Goal: Task Accomplishment & Management: Manage account settings

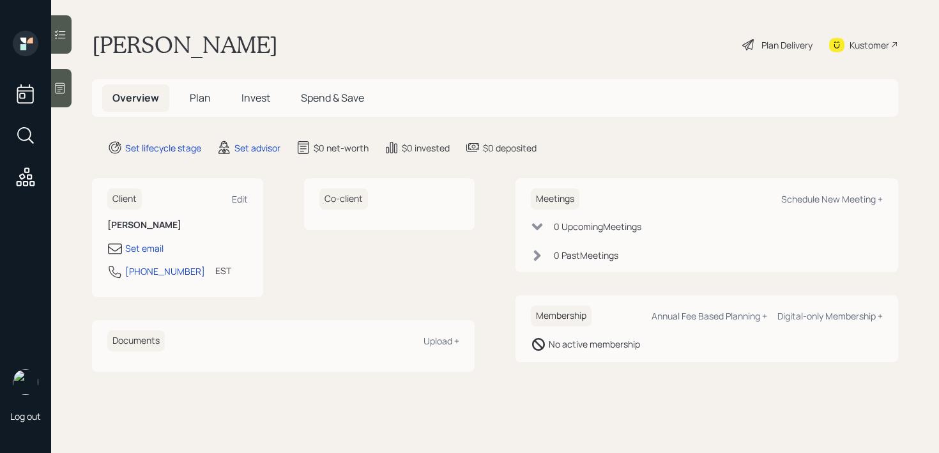
click at [866, 47] on div "Kustomer" at bounding box center [869, 44] width 40 height 13
click at [59, 87] on icon at bounding box center [61, 88] width 10 height 11
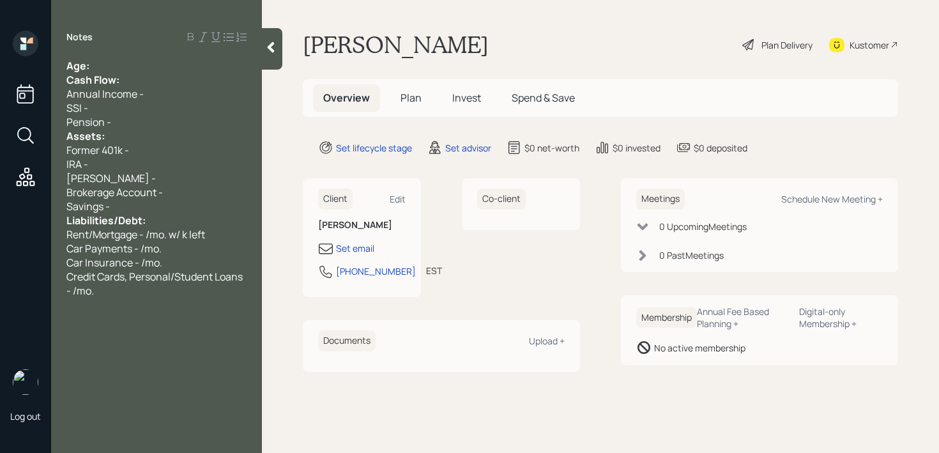
click at [121, 66] on div "Age:" at bounding box center [156, 66] width 180 height 14
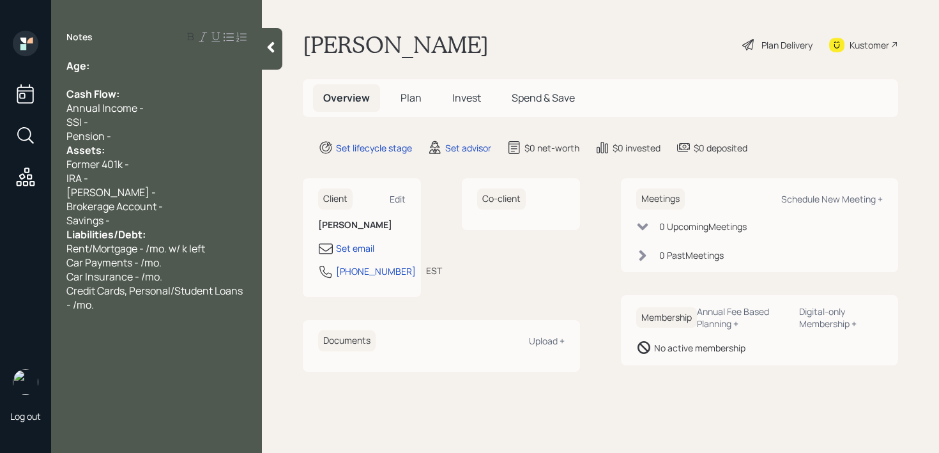
click at [126, 137] on div "Pension -" at bounding box center [156, 136] width 180 height 14
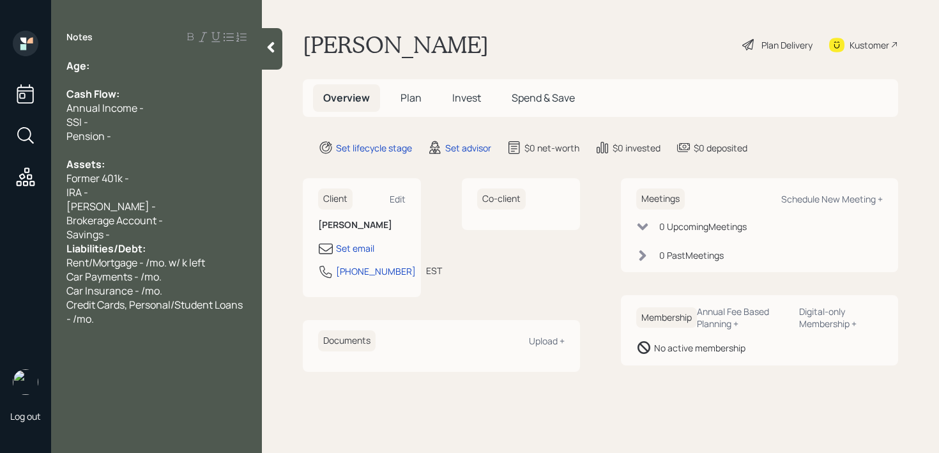
click at [163, 232] on div "Savings -" at bounding box center [156, 234] width 180 height 14
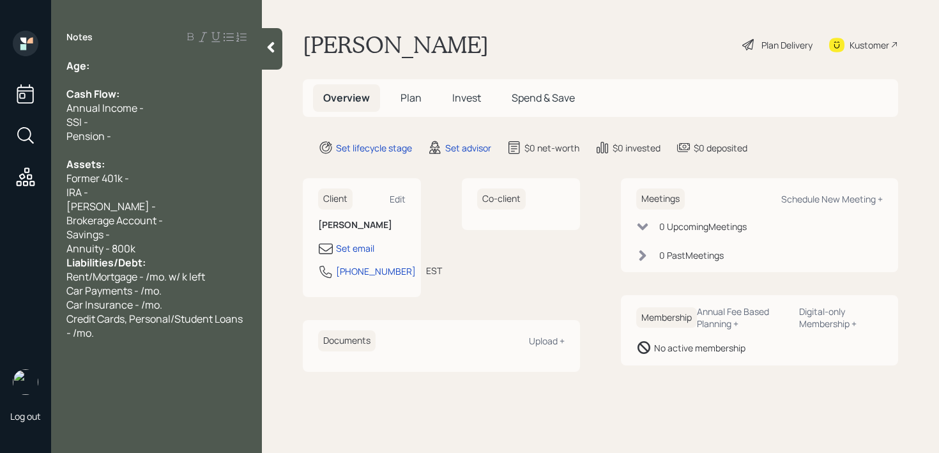
click at [156, 206] on div "[PERSON_NAME] -" at bounding box center [156, 206] width 180 height 14
click at [151, 178] on div "Former 401k -" at bounding box center [156, 178] width 180 height 14
click at [174, 234] on div "Savings -" at bounding box center [156, 234] width 180 height 14
click at [172, 243] on div "Annuity - 800k" at bounding box center [156, 248] width 180 height 14
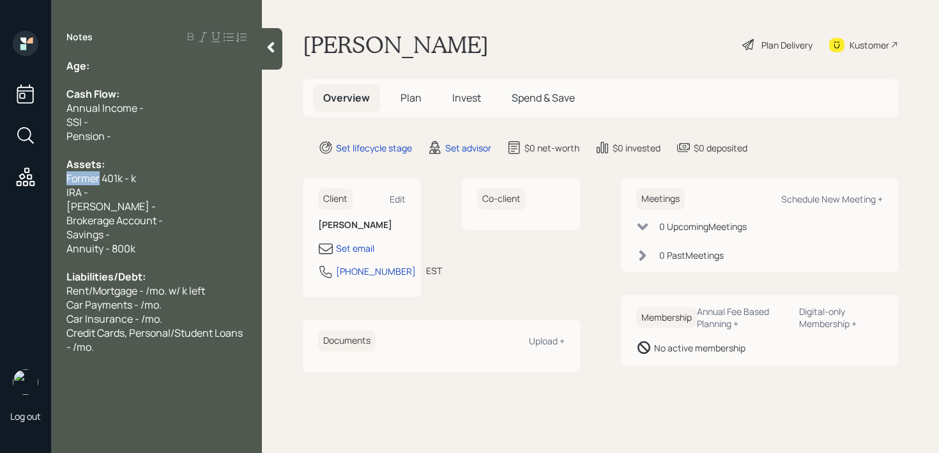
drag, startPoint x: 101, startPoint y: 179, endPoint x: 49, endPoint y: 179, distance: 52.4
click at [49, 179] on div "Log out Notes Age: Cash Flow: Annual Income - SSI - Pension - Assets: Former 40…" at bounding box center [469, 226] width 939 height 453
click at [146, 182] on div "Current 401k - k" at bounding box center [156, 178] width 180 height 14
click at [137, 182] on span "Current 401k - k" at bounding box center [102, 178] width 73 height 14
click at [193, 221] on div "Brokerage Account -" at bounding box center [156, 220] width 180 height 14
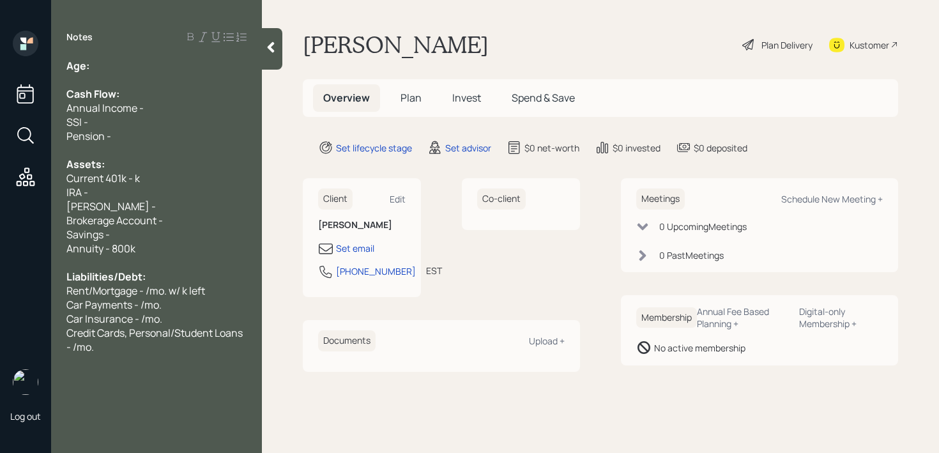
click at [193, 222] on div "Brokerage Account -" at bounding box center [156, 220] width 180 height 14
click at [193, 229] on div "Savings -" at bounding box center [156, 234] width 180 height 14
click at [216, 210] on div "[PERSON_NAME] -" at bounding box center [156, 206] width 180 height 14
click at [216, 217] on div "Brokerage Account -" at bounding box center [156, 220] width 180 height 14
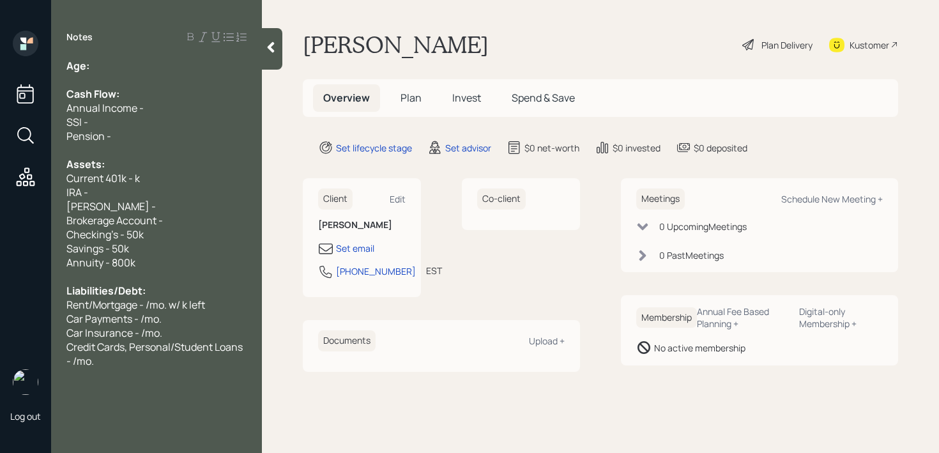
click at [199, 222] on div "Brokerage Account -" at bounding box center [156, 220] width 180 height 14
click at [199, 209] on div "[PERSON_NAME] -" at bounding box center [156, 206] width 180 height 14
click at [201, 213] on div "Brokerage Account -" at bounding box center [156, 220] width 180 height 14
click at [172, 269] on div at bounding box center [156, 276] width 180 height 14
drag, startPoint x: 172, startPoint y: 264, endPoint x: 45, endPoint y: 264, distance: 127.7
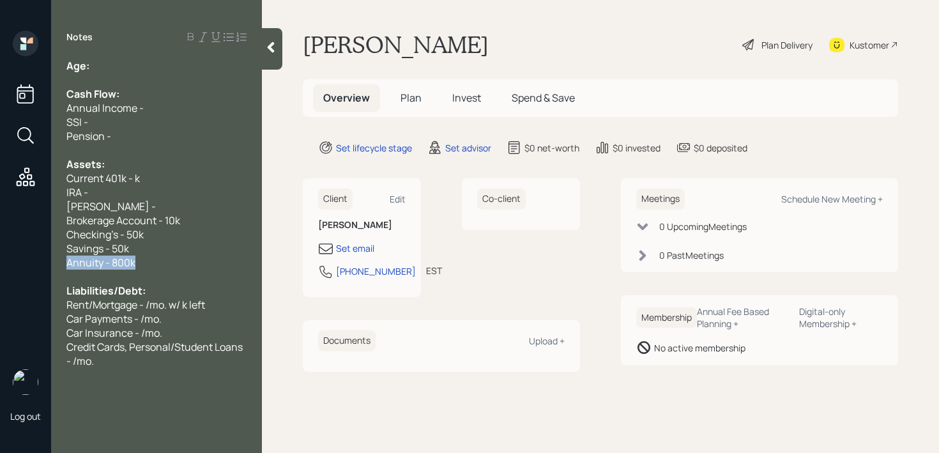
click at [45, 264] on div "Log out Notes Age: Cash Flow: Annual Income - SSI - Pension - Assets: Current 4…" at bounding box center [469, 226] width 939 height 453
click at [96, 262] on span "Annuity - 800k" at bounding box center [100, 262] width 69 height 14
drag, startPoint x: 135, startPoint y: 262, endPoint x: 37, endPoint y: 262, distance: 98.3
click at [51, 262] on div "Age: Cash Flow: Annual Income - SSI - Pension - Assets: Current 401k - k IRA - …" at bounding box center [156, 213] width 211 height 309
click at [123, 253] on span "Savings - 50k" at bounding box center [97, 248] width 63 height 14
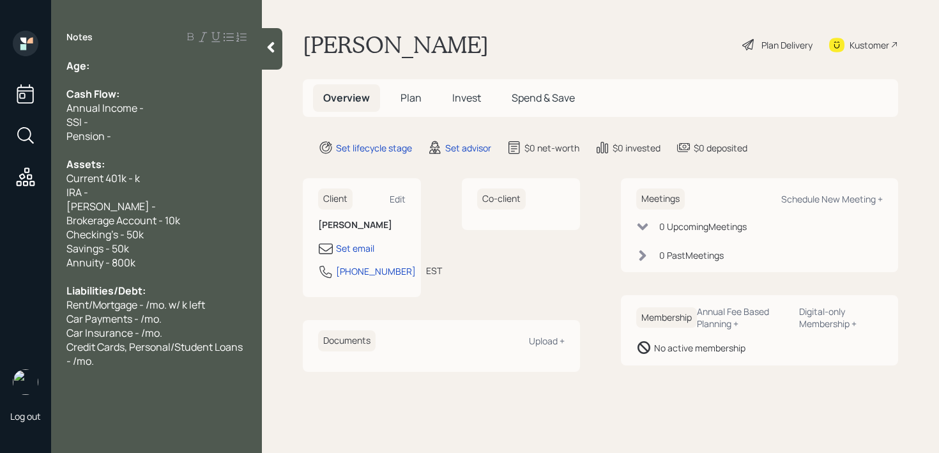
drag, startPoint x: 133, startPoint y: 260, endPoint x: 133, endPoint y: 248, distance: 11.5
click at [133, 260] on span "Annuity - 800k" at bounding box center [100, 262] width 69 height 14
drag, startPoint x: 164, startPoint y: 267, endPoint x: 0, endPoint y: 267, distance: 164.1
click at [0, 267] on div "Log out Notes Age: Cash Flow: Annual Income - SSI - Pension - Assets: Current 4…" at bounding box center [469, 226] width 939 height 453
copy span "Annuity - close to 900k"
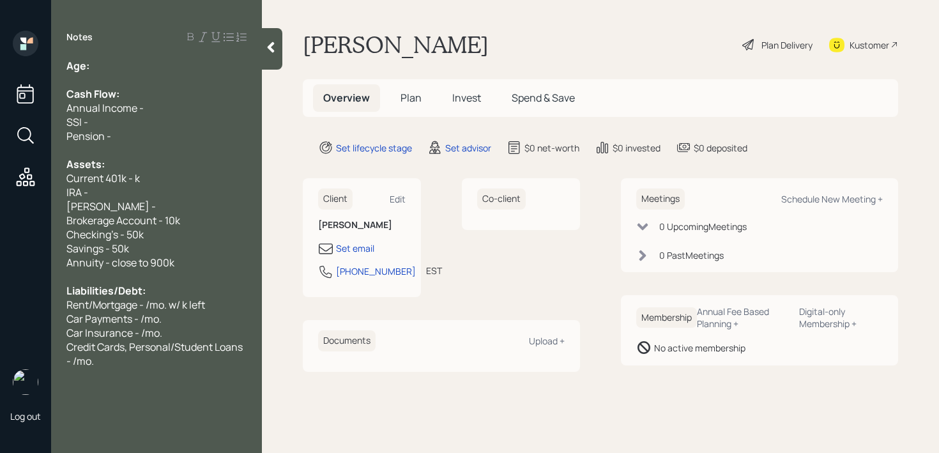
click at [193, 251] on div "Savings - 50k" at bounding box center [156, 248] width 180 height 14
click at [193, 254] on div "Savings - 50k" at bounding box center [156, 248] width 180 height 14
click at [197, 263] on div "Annuity - close to 900k" at bounding box center [156, 262] width 180 height 14
click at [144, 66] on div "Age:" at bounding box center [156, 66] width 180 height 14
drag, startPoint x: 115, startPoint y: 71, endPoint x: 94, endPoint y: 70, distance: 21.1
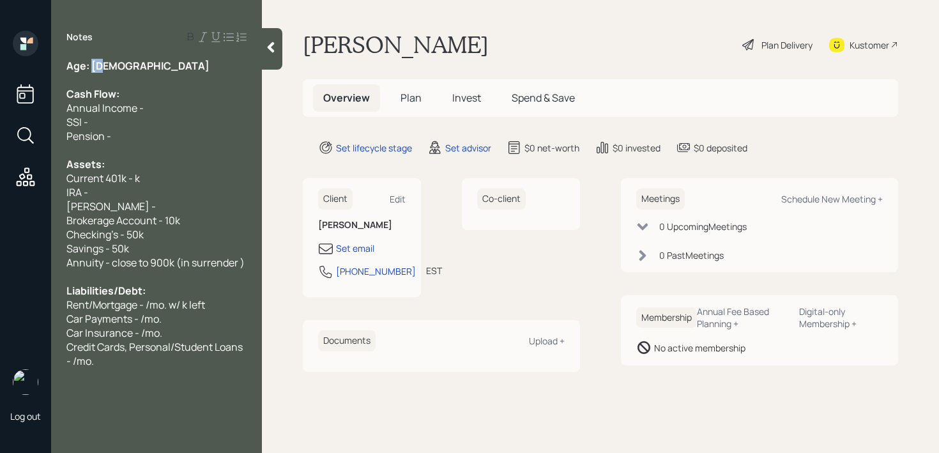
click at [94, 70] on div "Age: [DEMOGRAPHIC_DATA]" at bounding box center [156, 66] width 180 height 14
click at [123, 71] on span "Annuity - close to 900k" at bounding box center [143, 66] width 108 height 14
click at [123, 71] on div "Age: [DEMOGRAPHIC_DATA]" at bounding box center [156, 66] width 180 height 14
drag, startPoint x: 126, startPoint y: 101, endPoint x: 126, endPoint y: 115, distance: 14.0
click at [126, 101] on span "Annual Income -" at bounding box center [104, 108] width 77 height 14
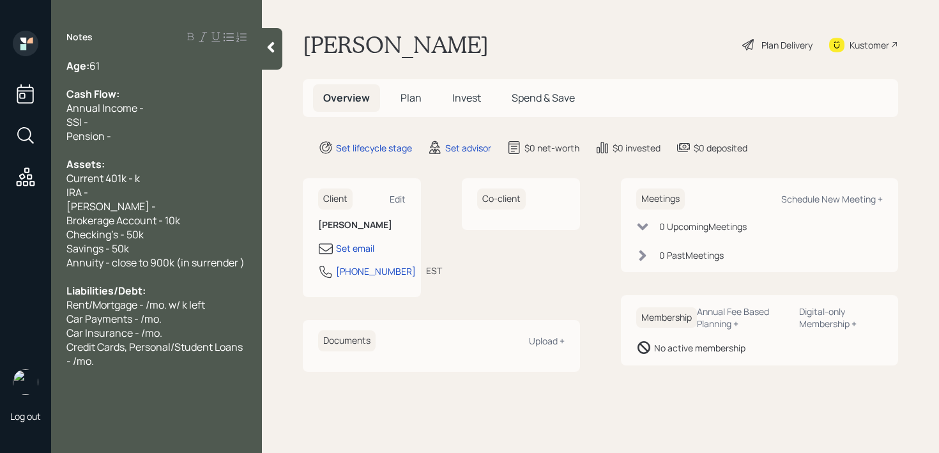
click at [126, 134] on div "Pension -" at bounding box center [156, 136] width 180 height 14
click at [114, 183] on span "Current 401k - k" at bounding box center [102, 178] width 73 height 14
drag, startPoint x: 105, startPoint y: 183, endPoint x: 0, endPoint y: 183, distance: 104.7
click at [0, 183] on div "Log out Notes Age: [DEMOGRAPHIC_DATA] Cash Flow: Annual Income - SSI - Pension …" at bounding box center [469, 226] width 939 height 453
click at [137, 185] on span "Current 401k - k" at bounding box center [102, 178] width 73 height 14
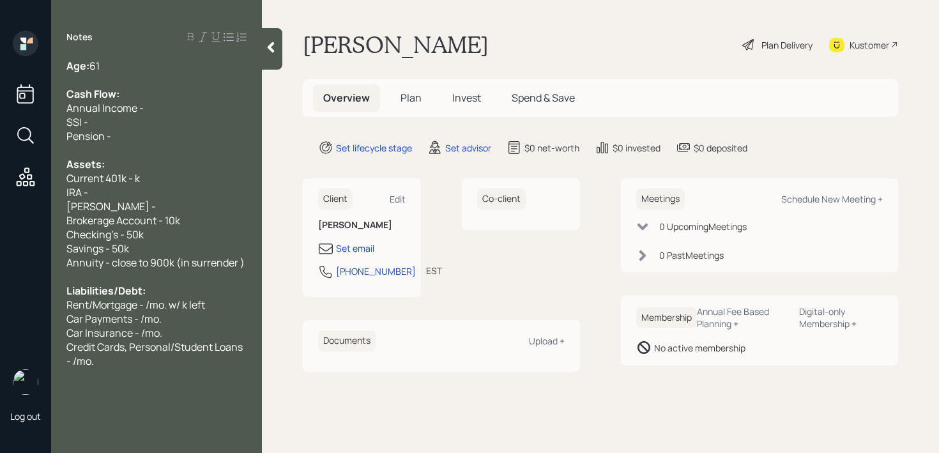
click at [130, 214] on span "Brokerage Account - 10k" at bounding box center [123, 220] width 114 height 14
click at [139, 205] on div "[PERSON_NAME] -" at bounding box center [156, 206] width 180 height 14
drag, startPoint x: 153, startPoint y: 205, endPoint x: 40, endPoint y: 188, distance: 114.3
click at [40, 188] on div "Log out Notes Age: [DEMOGRAPHIC_DATA] Cash Flow: Annual Income - SSI - Pension …" at bounding box center [469, 226] width 939 height 453
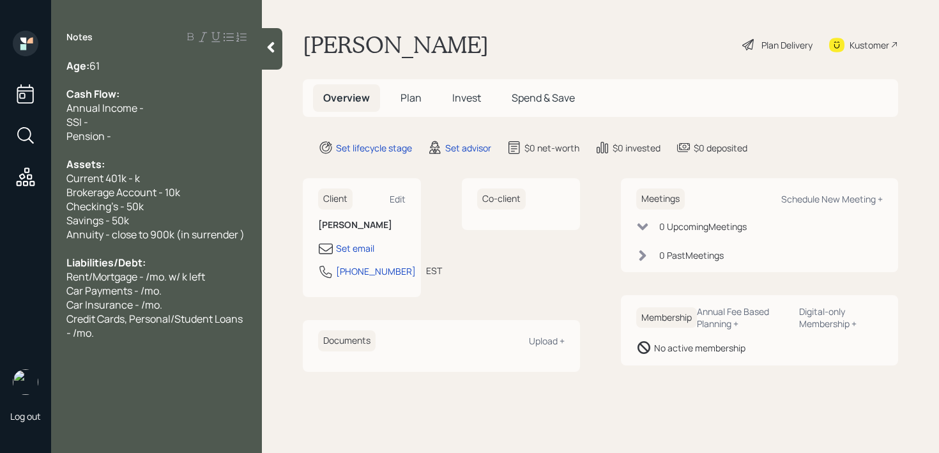
click at [220, 234] on span "Annuity - close to 900k (in surrender )" at bounding box center [155, 234] width 178 height 14
click at [240, 233] on span "Annuity - close to 900k (in surrender )" at bounding box center [155, 234] width 178 height 14
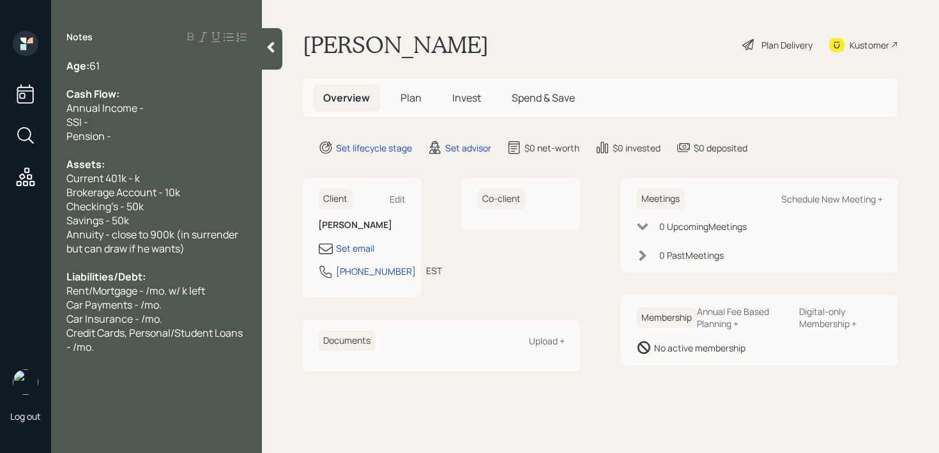
click at [131, 176] on span "Current 401k - k" at bounding box center [102, 178] width 73 height 14
click at [135, 176] on span "Current 401k - k" at bounding box center [102, 178] width 73 height 14
click at [145, 140] on div "Pension -" at bounding box center [156, 136] width 180 height 14
click at [172, 63] on div "Age: [DEMOGRAPHIC_DATA]" at bounding box center [156, 66] width 180 height 14
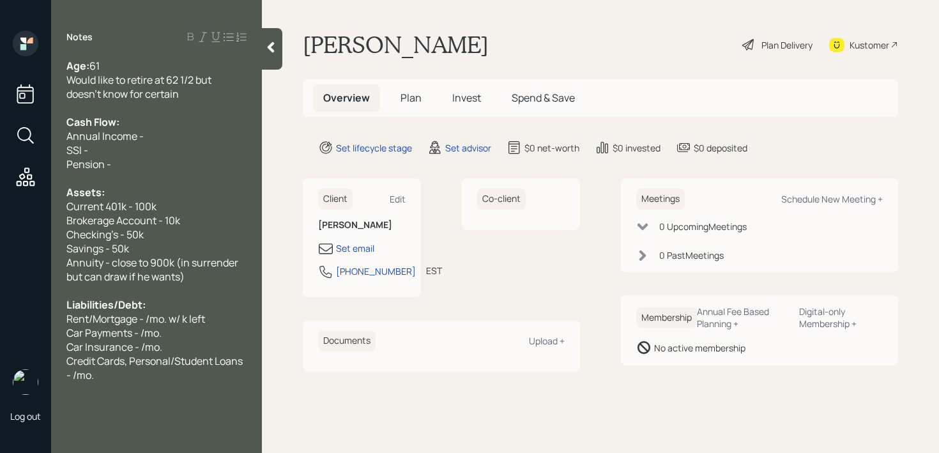
click at [193, 139] on div "Annual Income -" at bounding box center [156, 136] width 180 height 14
click at [178, 158] on div "Pension -" at bounding box center [156, 164] width 180 height 14
click at [169, 163] on div "Pension -" at bounding box center [156, 164] width 180 height 14
drag, startPoint x: 169, startPoint y: 163, endPoint x: 47, endPoint y: 155, distance: 122.2
click at [47, 155] on div "Log out Notes Age: [DEMOGRAPHIC_DATA] Would like to retire at 62 1/2 but doesn'…" at bounding box center [469, 226] width 939 height 453
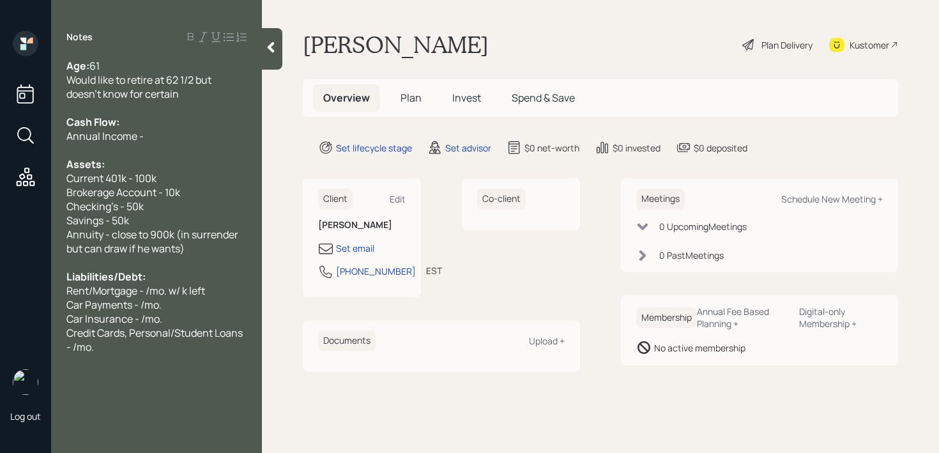
click at [162, 139] on div "Annual Income -" at bounding box center [156, 136] width 180 height 14
click at [176, 137] on div "Annual Income - 97k" at bounding box center [156, 136] width 180 height 14
click at [191, 271] on div "Liabilities/Debt:" at bounding box center [156, 276] width 180 height 14
click at [206, 252] on div "Annuity - close to 900k (in surrender but can draw if he wants)" at bounding box center [156, 241] width 180 height 28
click at [197, 366] on div "Notes Age: [DEMOGRAPHIC_DATA] Would like to retire at 62 1/2 but doesn't know f…" at bounding box center [156, 234] width 211 height 407
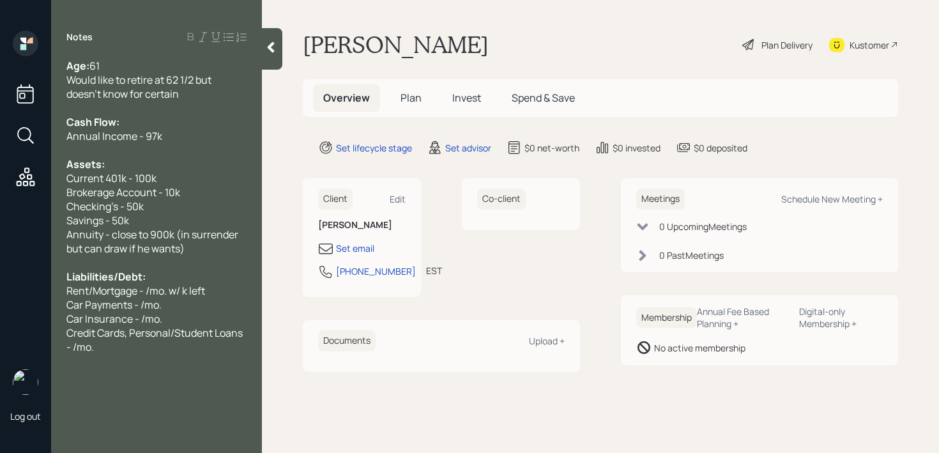
click at [200, 348] on div "Credit Cards, Personal/Student Loans - /mo." at bounding box center [156, 340] width 180 height 28
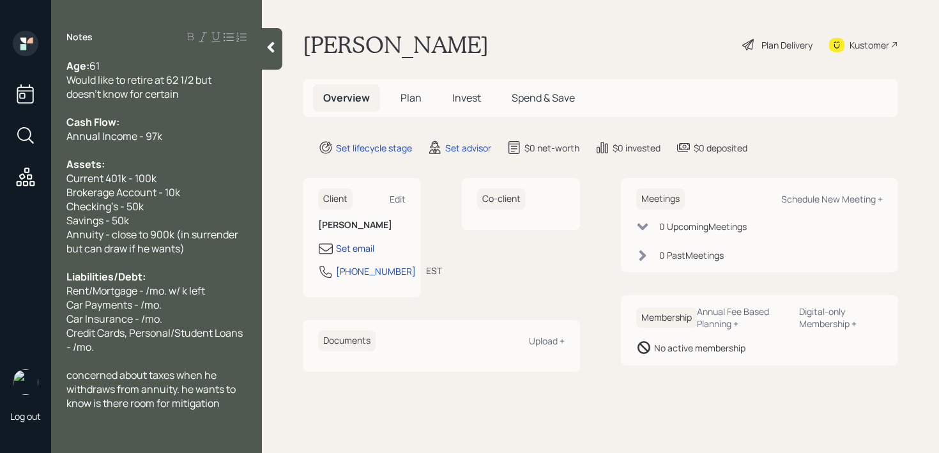
click at [131, 339] on div "Credit Cards, Personal/Student Loans - /mo." at bounding box center [156, 340] width 180 height 28
drag, startPoint x: 96, startPoint y: 292, endPoint x: 4, endPoint y: 292, distance: 91.3
click at [4, 292] on div "Log out Notes Age: [DEMOGRAPHIC_DATA] Would like to retire at 62 1/2 but doesn'…" at bounding box center [469, 226] width 939 height 453
click at [120, 295] on span "Mortgage - /mo. w/ k left" at bounding box center [122, 291] width 112 height 14
drag, startPoint x: 213, startPoint y: 294, endPoint x: 0, endPoint y: 294, distance: 212.6
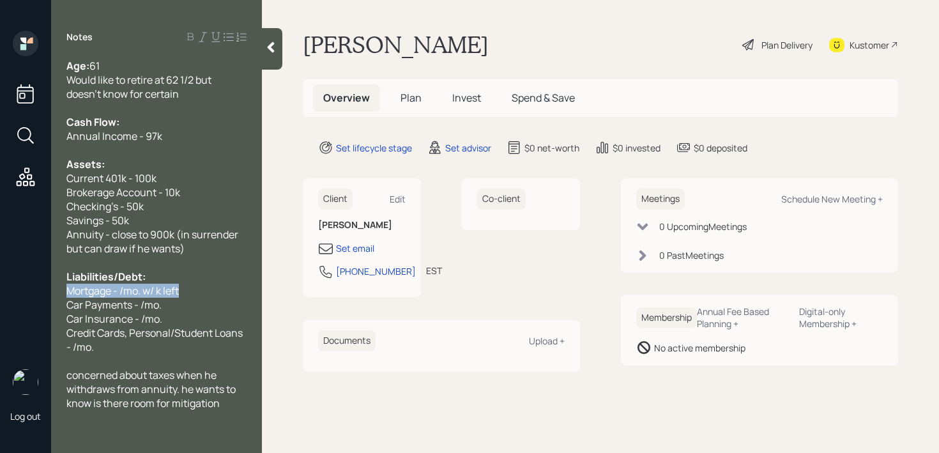
click at [0, 294] on div "Log out Notes Age: [DEMOGRAPHIC_DATA] Would like to retire at 62 1/2 but doesn'…" at bounding box center [469, 226] width 939 height 453
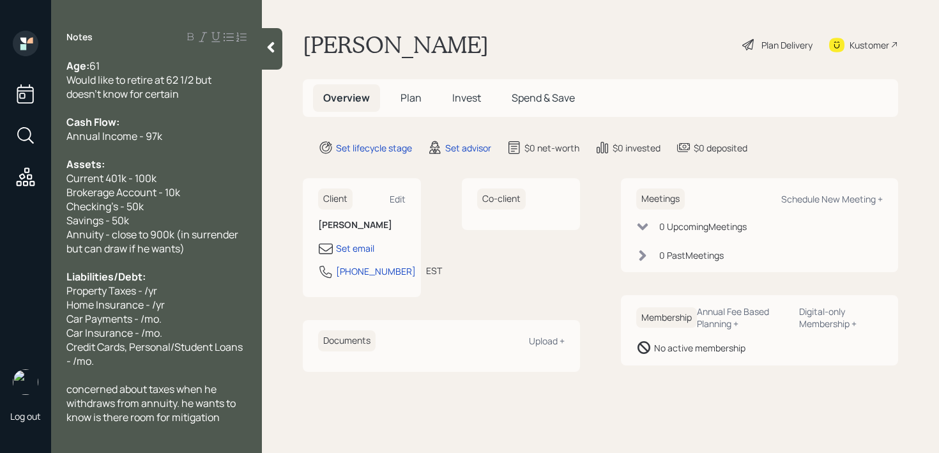
click at [145, 293] on span "Property Taxes - /yr" at bounding box center [111, 291] width 91 height 14
click at [155, 303] on span "Home Insurance - /yr" at bounding box center [115, 305] width 98 height 14
click at [150, 319] on span "Car Payments - /mo." at bounding box center [113, 319] width 95 height 14
click at [163, 319] on div "Car Payments - /mo." at bounding box center [156, 319] width 180 height 14
click at [163, 331] on div "Car Insurance - /mo." at bounding box center [156, 333] width 180 height 14
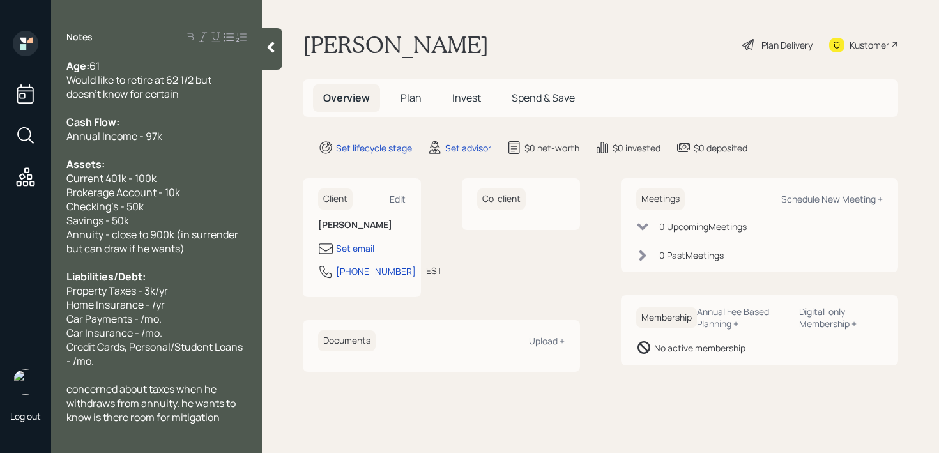
click at [173, 336] on div "Car Insurance - /mo." at bounding box center [156, 333] width 180 height 14
click at [153, 305] on span "Home Insurance - /yr" at bounding box center [115, 305] width 98 height 14
drag, startPoint x: 216, startPoint y: 324, endPoint x: 0, endPoint y: 324, distance: 216.5
click at [0, 324] on div "Log out Notes Age: [DEMOGRAPHIC_DATA] Would like to retire at 62 1/2 but doesn'…" at bounding box center [469, 226] width 939 height 453
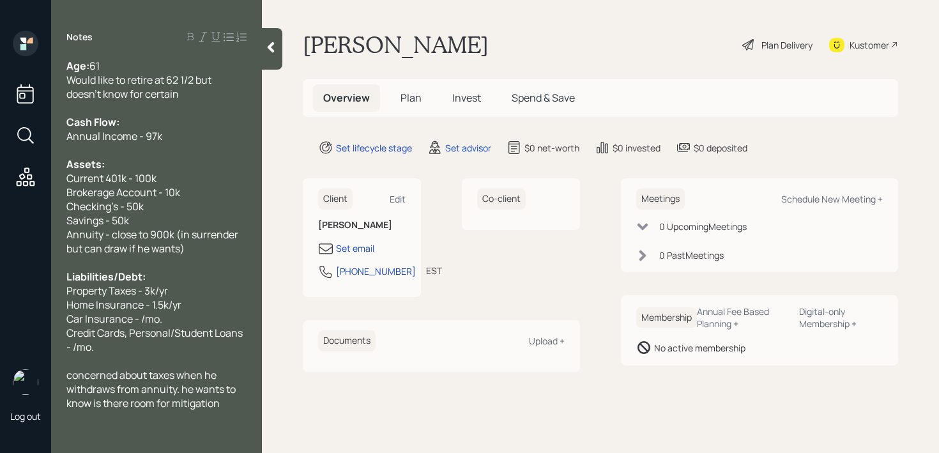
click at [231, 412] on div "Notes Age: [DEMOGRAPHIC_DATA] Would like to retire at 62 1/2 but doesn't know f…" at bounding box center [156, 234] width 211 height 407
click at [229, 408] on div "concerned about taxes when he withdraws from annuity. he wants to know is there…" at bounding box center [156, 389] width 180 height 42
click at [163, 343] on div "Credit Cards, Personal/Student Loans - /mo." at bounding box center [156, 340] width 180 height 28
click at [160, 328] on span "Credit Cards, Personal/Student Loans - /mo." at bounding box center [155, 340] width 178 height 28
click at [143, 322] on span "Car Insurance - /mo." at bounding box center [114, 319] width 96 height 14
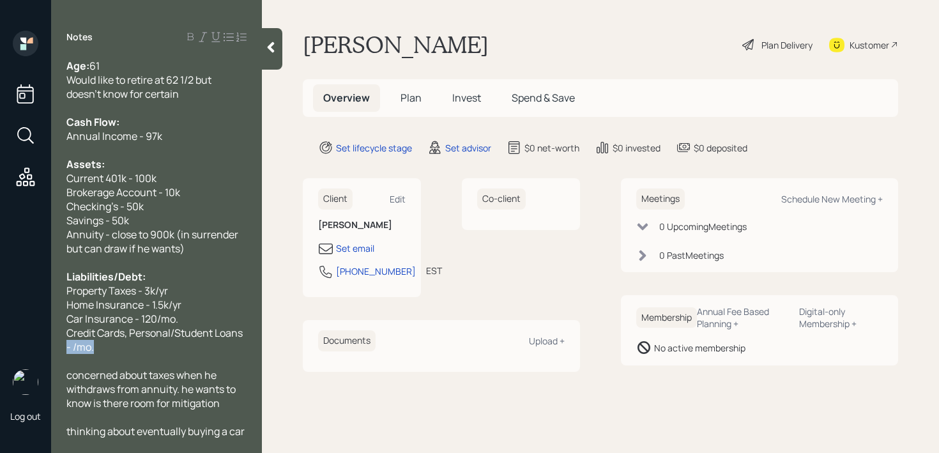
drag, startPoint x: 189, startPoint y: 345, endPoint x: 54, endPoint y: 345, distance: 134.7
click at [54, 345] on div "Age: [DEMOGRAPHIC_DATA] Would like to retire at 62 1/2 but doesn't know for cer…" at bounding box center [156, 248] width 211 height 379
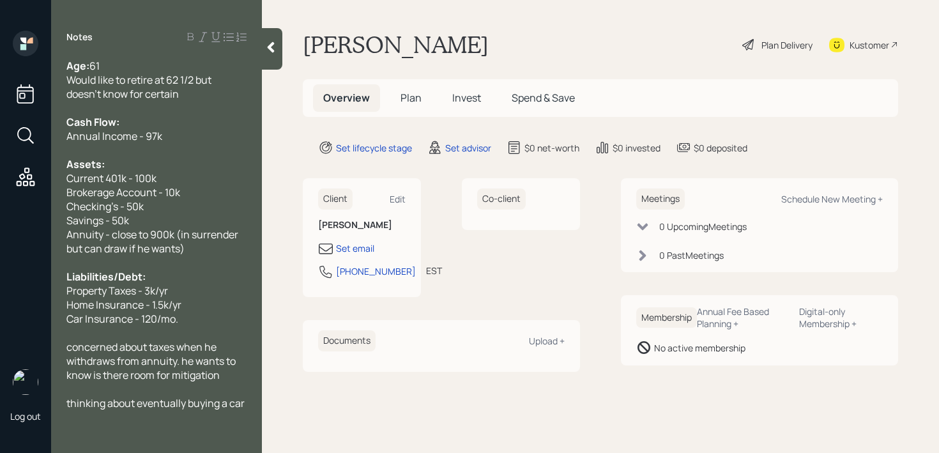
click at [191, 365] on span "concerned about taxes when he withdraws from annuity. he wants to know is there…" at bounding box center [151, 361] width 171 height 42
click at [222, 400] on span "thinking about eventually buying a car" at bounding box center [155, 403] width 178 height 14
click at [267, 53] on icon at bounding box center [270, 47] width 13 height 13
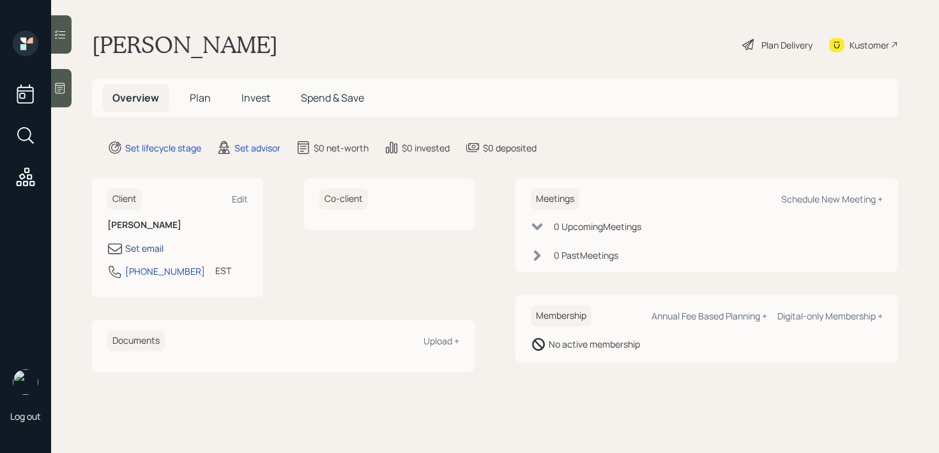
drag, startPoint x: 144, startPoint y: 246, endPoint x: 151, endPoint y: 246, distance: 7.7
click at [144, 246] on div "Set email" at bounding box center [144, 247] width 38 height 13
click at [50, 92] on div "Log out" at bounding box center [25, 226] width 51 height 453
click at [71, 94] on div at bounding box center [61, 88] width 20 height 38
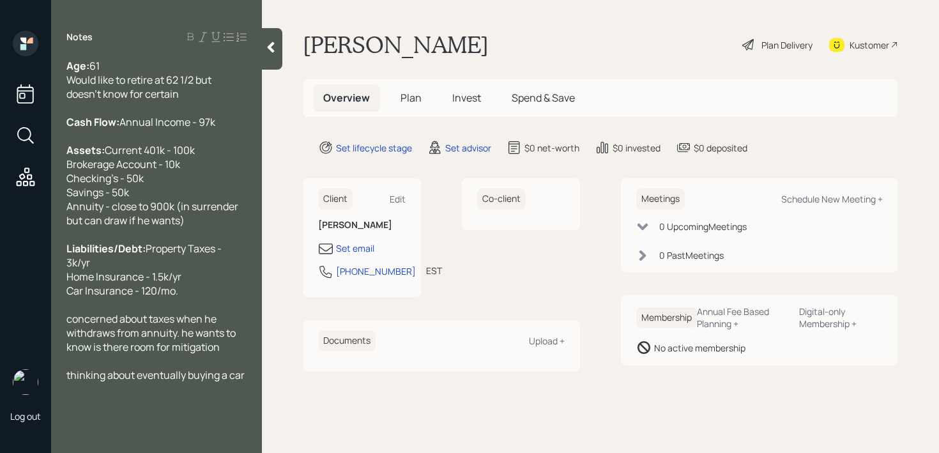
click at [218, 95] on div "Age: [DEMOGRAPHIC_DATA] Would like to retire at 62 1/2 but doesn't know for cer…" at bounding box center [156, 80] width 180 height 42
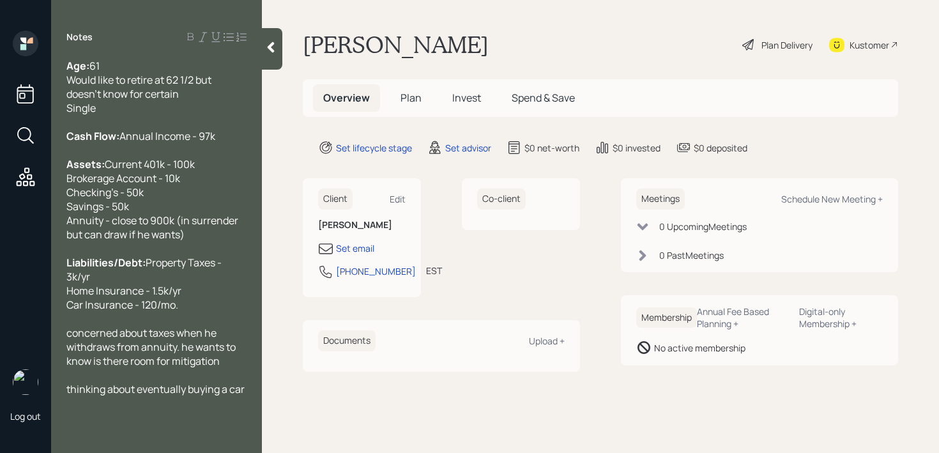
click at [253, 64] on div "Age: [DEMOGRAPHIC_DATA] Would like to retire at 62 1/2 but doesn't know for cer…" at bounding box center [156, 227] width 211 height 337
click at [267, 59] on div at bounding box center [272, 49] width 20 height 42
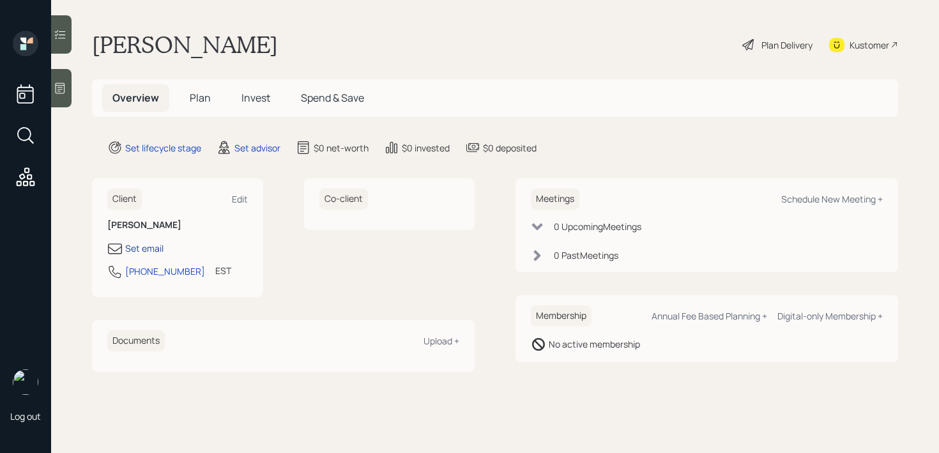
click at [145, 252] on div "Set email" at bounding box center [144, 247] width 38 height 13
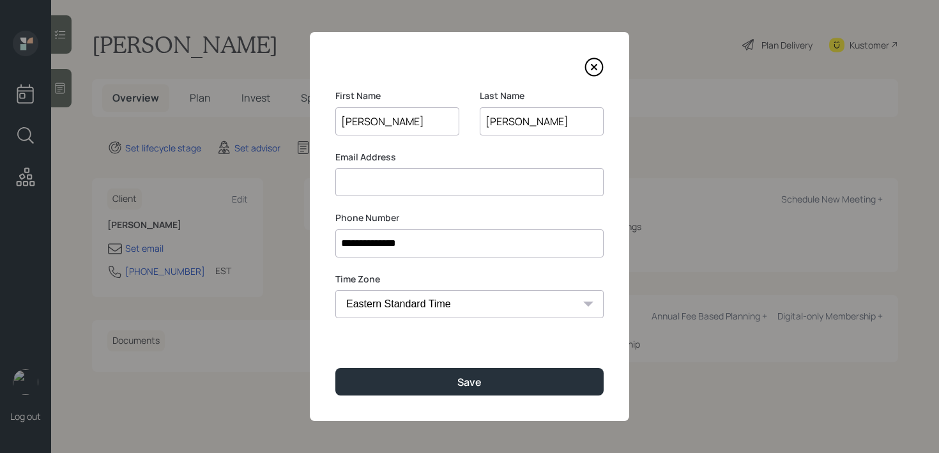
click at [504, 183] on input at bounding box center [469, 182] width 268 height 28
type input "[EMAIL_ADDRESS][DOMAIN_NAME]"
drag, startPoint x: 539, startPoint y: 130, endPoint x: 423, endPoint y: 125, distance: 115.7
click at [423, 125] on div "First Name [PERSON_NAME] Name [PERSON_NAME]" at bounding box center [469, 119] width 268 height 61
click at [412, 222] on label "Phone Number" at bounding box center [469, 217] width 268 height 13
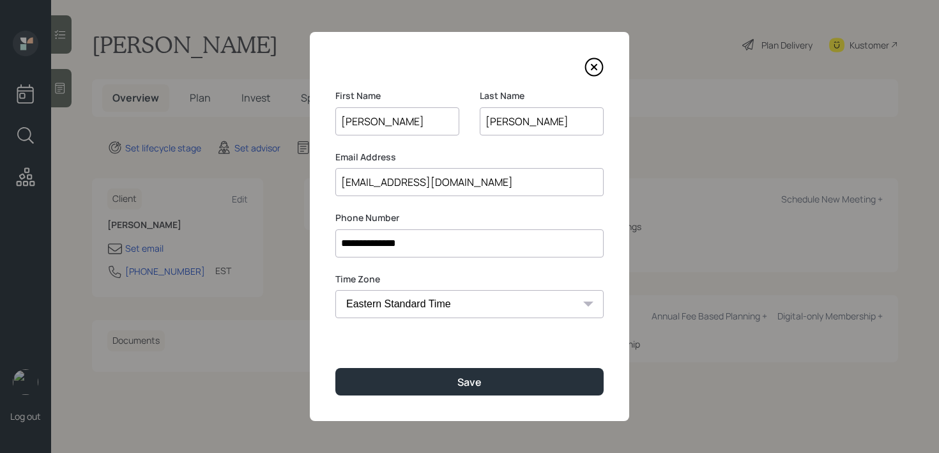
click at [421, 234] on input "**********" at bounding box center [469, 243] width 268 height 28
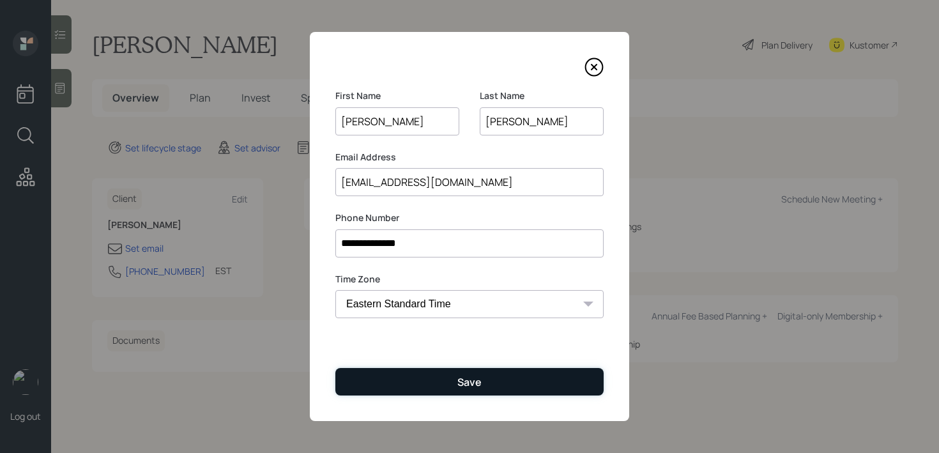
click at [447, 389] on button "Save" at bounding box center [469, 381] width 268 height 27
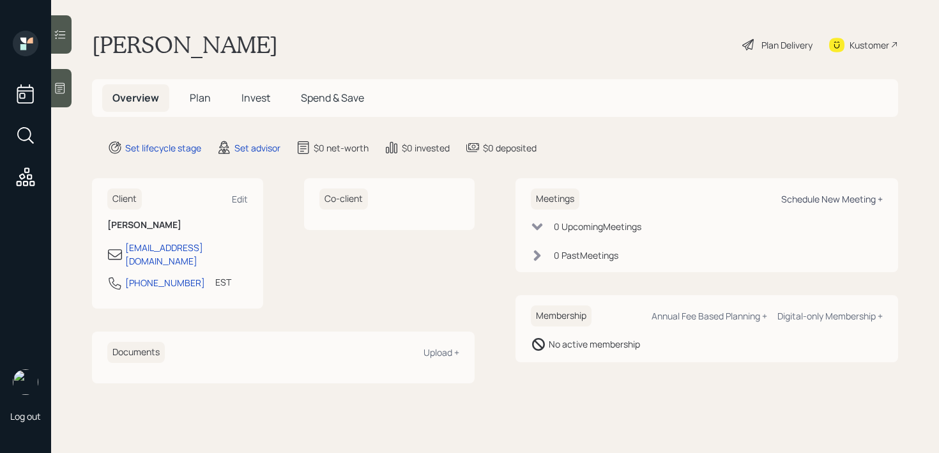
click at [808, 203] on div "Schedule New Meeting +" at bounding box center [832, 199] width 102 height 12
select select "round-[PERSON_NAME]"
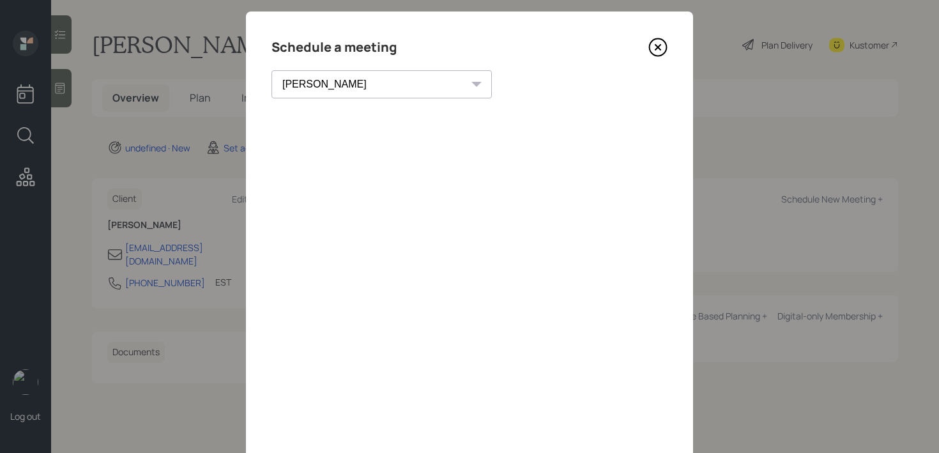
scroll to position [20, 0]
click at [658, 50] on icon at bounding box center [657, 47] width 5 height 5
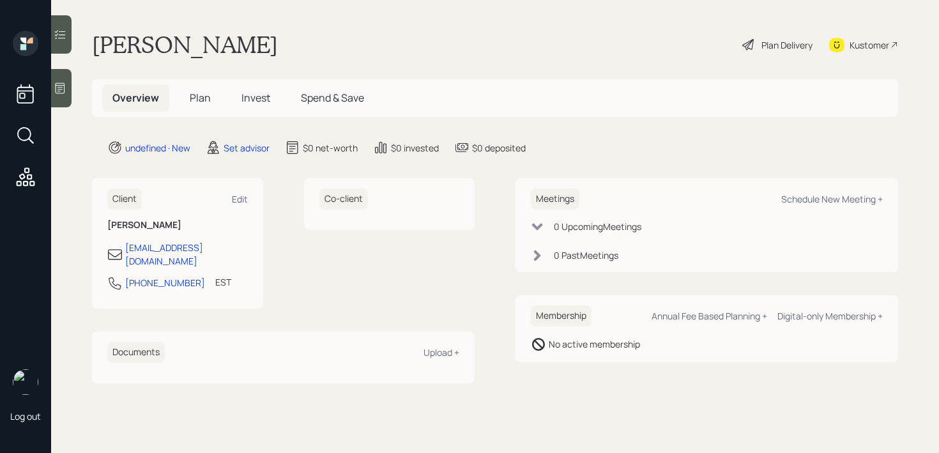
click at [64, 93] on icon at bounding box center [60, 88] width 13 height 13
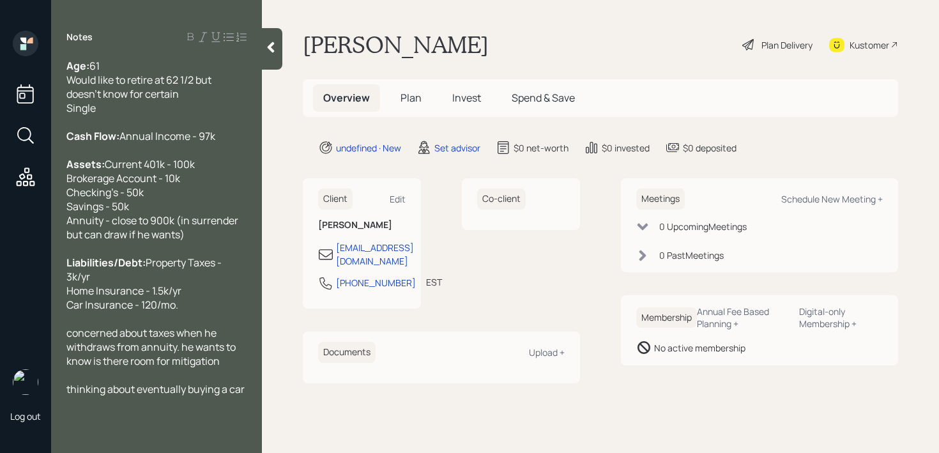
click at [139, 157] on div at bounding box center [156, 150] width 180 height 14
click at [241, 396] on span "thinking about eventually buying a car" at bounding box center [155, 389] width 178 height 14
click at [875, 46] on div "Kustomer" at bounding box center [869, 44] width 40 height 13
drag, startPoint x: 368, startPoint y: 282, endPoint x: 336, endPoint y: 273, distance: 33.3
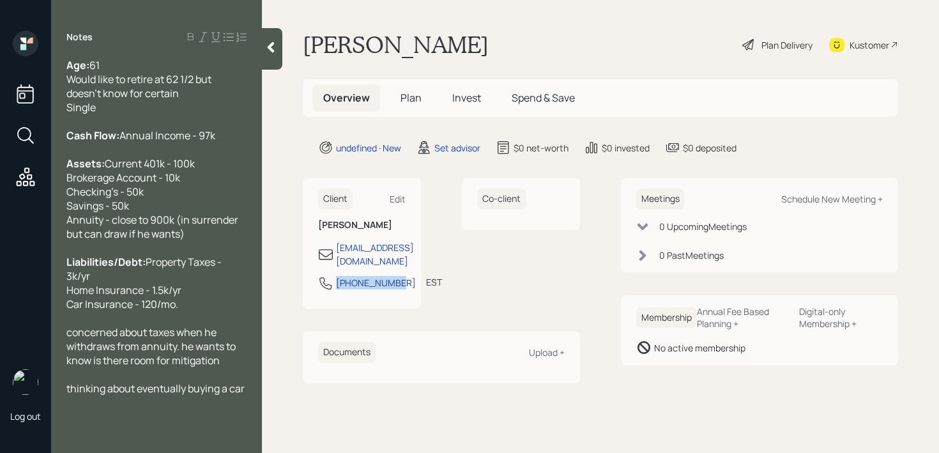
click at [336, 276] on div "[PHONE_NUMBER]" at bounding box center [376, 282] width 80 height 13
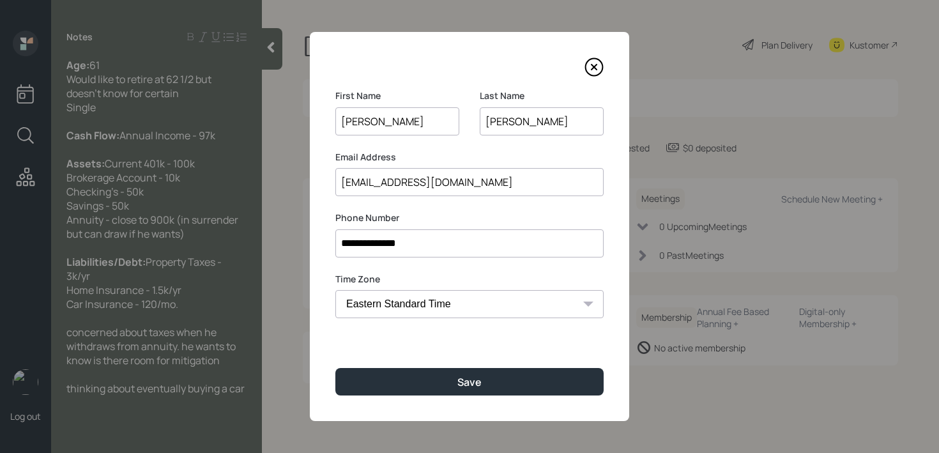
drag, startPoint x: 455, startPoint y: 248, endPoint x: 261, endPoint y: 248, distance: 194.7
click at [261, 248] on div "**********" at bounding box center [469, 226] width 939 height 453
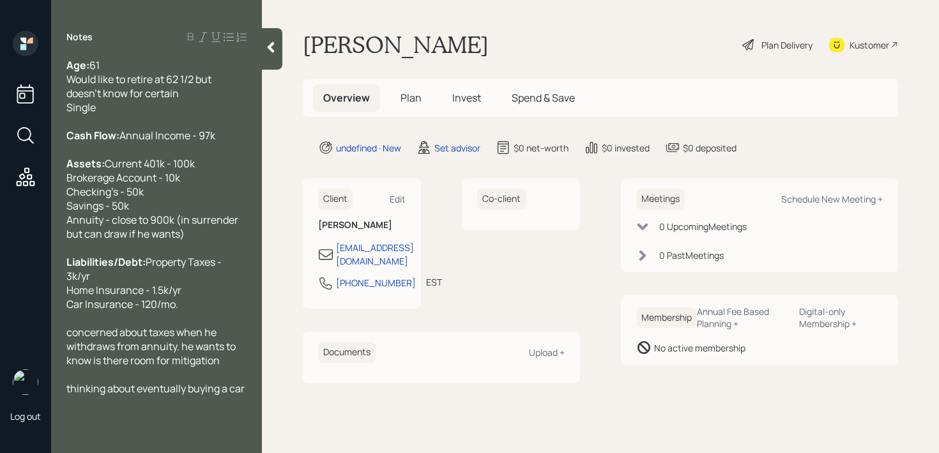
click at [186, 341] on span "concerned about taxes when he withdraws from annuity. he wants to know is there…" at bounding box center [151, 346] width 171 height 42
click at [190, 324] on div at bounding box center [156, 318] width 180 height 14
click at [69, 338] on span "concerned about taxes when he withdraws from annuity. he wants to know is there…" at bounding box center [151, 346] width 171 height 42
click at [72, 336] on span "concerned about taxes when he withdraws from annuity. he wants to know is there…" at bounding box center [151, 346] width 171 height 42
click at [223, 334] on div "Concerned about taxes when he withdraws from annuity. he wants to know is there…" at bounding box center [156, 346] width 180 height 42
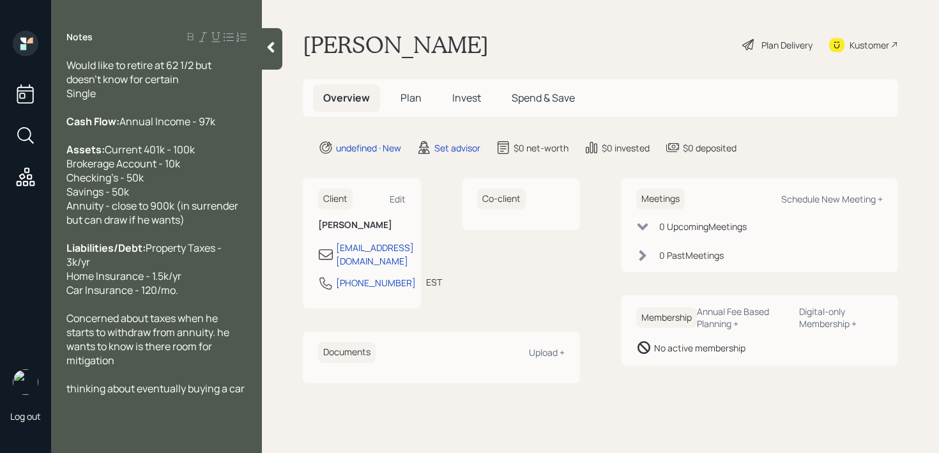
click at [108, 227] on span "Current 401k - 100k Brokerage Account - 10k Checking's - 50k Savings - 50k Annu…" at bounding box center [153, 184] width 174 height 84
click at [107, 227] on span "Current 401k - 100k Brokerage Account - 10k Checking's - 50k Savings - 50k Annu…" at bounding box center [153, 184] width 174 height 84
click at [237, 395] on span "thinking about eventually buying a car" at bounding box center [155, 388] width 178 height 14
click at [72, 395] on span "thinking about eventually buying a car" at bounding box center [155, 388] width 178 height 14
drag, startPoint x: 185, startPoint y: 405, endPoint x: 0, endPoint y: 398, distance: 185.3
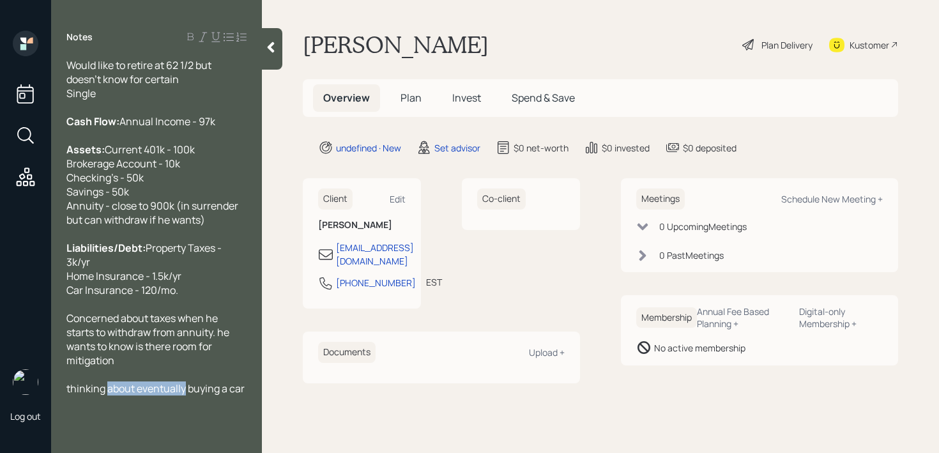
click at [0, 398] on div "Log out Notes Age: [DEMOGRAPHIC_DATA] Would like to retire at 62 1/2 but doesn'…" at bounding box center [469, 226] width 939 height 453
click at [222, 349] on span "Concerned about taxes when he starts to withdraw from annuity. he wants to know…" at bounding box center [148, 339] width 165 height 56
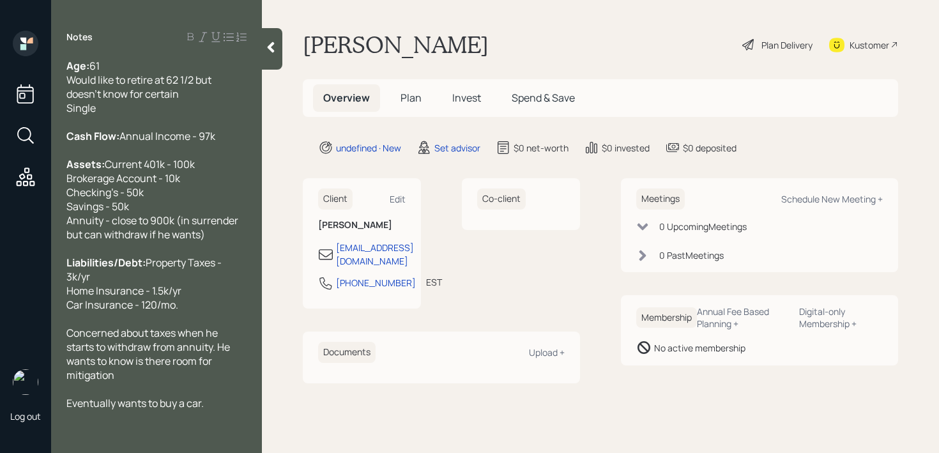
scroll to position [42, 0]
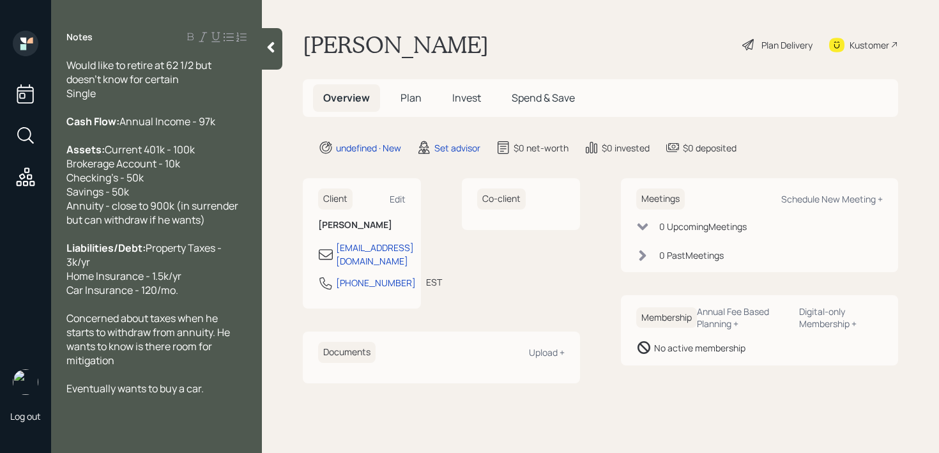
click at [145, 347] on span "Concerned about taxes when he starts to withdraw from annuity. He wants to know…" at bounding box center [148, 339] width 165 height 56
click at [134, 367] on div "Concerned about taxes when he starts to withdraw from annuity. He wants to know…" at bounding box center [156, 339] width 180 height 56
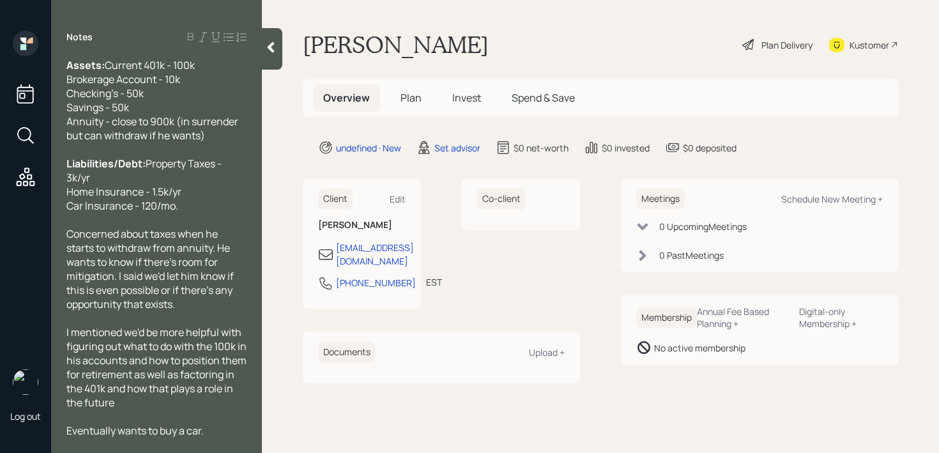
scroll to position [0, 0]
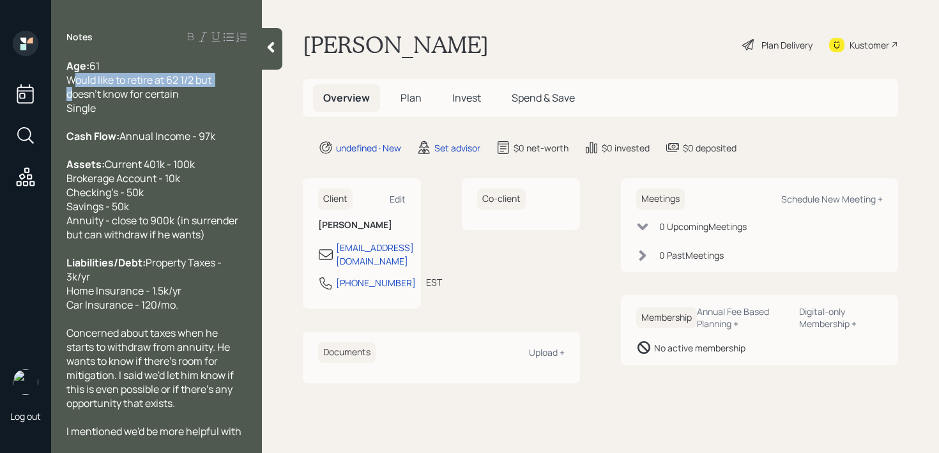
drag, startPoint x: 227, startPoint y: 75, endPoint x: 57, endPoint y: 75, distance: 169.2
click at [58, 75] on div "Age: [DEMOGRAPHIC_DATA] Would like to retire at 62 1/2 but doesn't know for cer…" at bounding box center [156, 248] width 211 height 379
click at [178, 94] on span "61 Would like to retire at 62 1/2 but doesn't know for certain Single" at bounding box center [139, 87] width 147 height 56
click at [188, 94] on div "Age: [DEMOGRAPHIC_DATA] Would like to retire at 62 1/2 but doesn't know for cer…" at bounding box center [156, 87] width 180 height 56
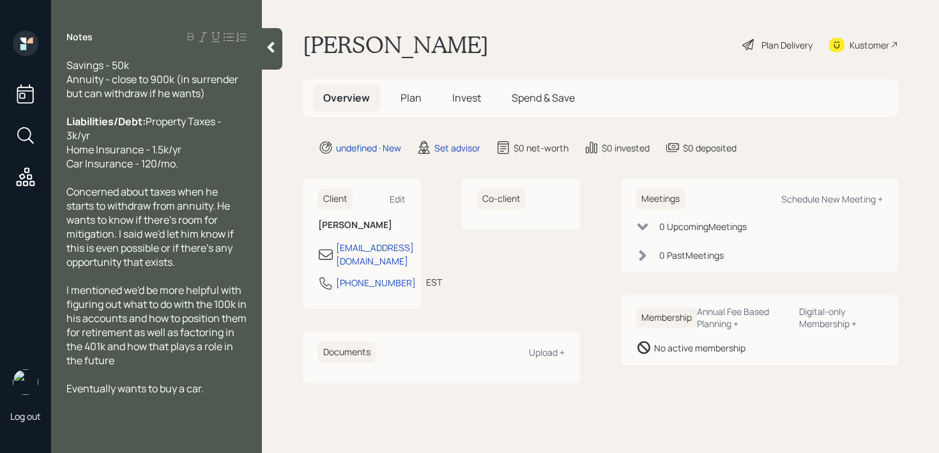
click at [275, 58] on div at bounding box center [272, 49] width 20 height 42
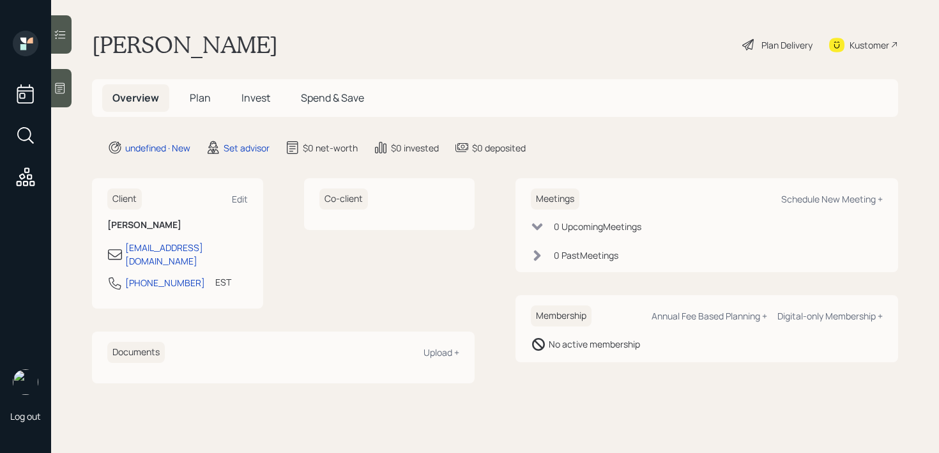
click at [63, 82] on icon at bounding box center [60, 88] width 13 height 13
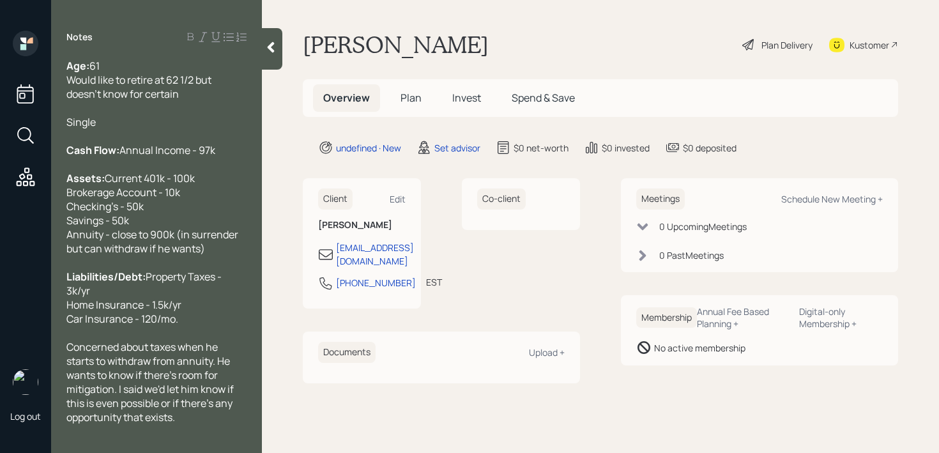
scroll to position [140, 0]
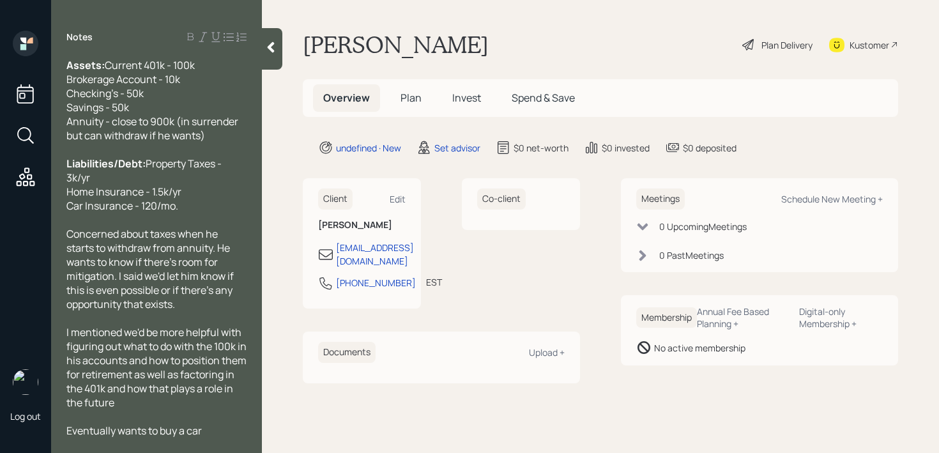
click at [287, 85] on main "[PERSON_NAME] Plan Delivery Kustomer Overview Plan Invest Spend & Save undefine…" at bounding box center [600, 226] width 677 height 453
click at [271, 47] on icon at bounding box center [271, 47] width 7 height 11
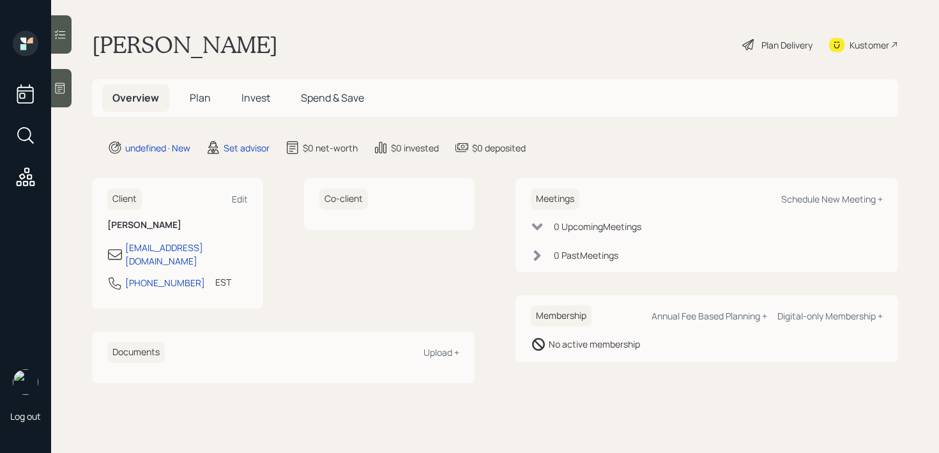
click at [388, 21] on main "[PERSON_NAME] Plan Delivery Kustomer Overview Plan Invest Spend & Save undefine…" at bounding box center [495, 226] width 888 height 453
